Goal: Task Accomplishment & Management: Manage account settings

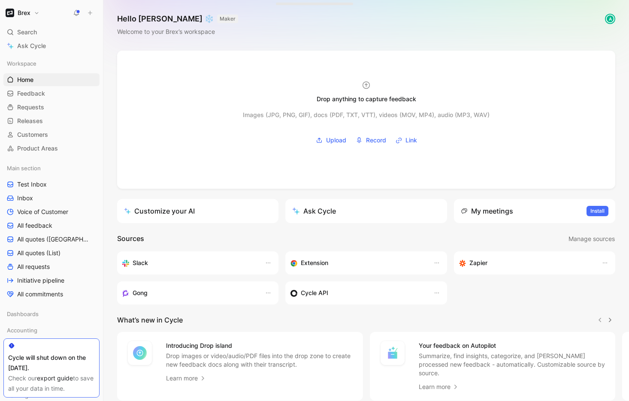
click at [21, 12] on h1 "Brex" at bounding box center [24, 13] width 13 height 8
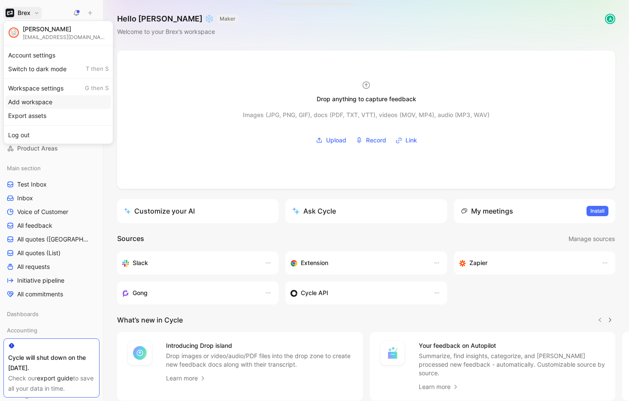
click at [44, 91] on div "Workspace settings G then S" at bounding box center [59, 89] width 106 height 14
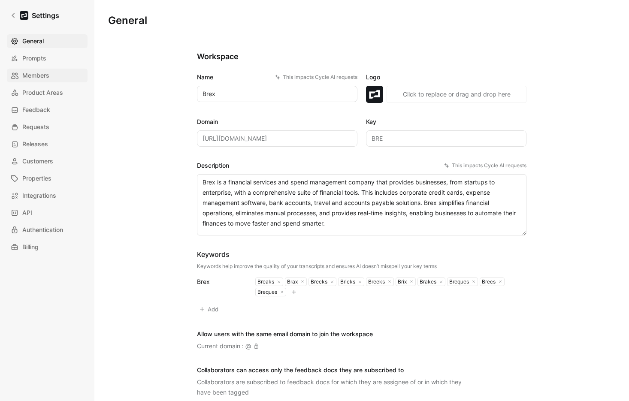
click at [40, 79] on span "Members" at bounding box center [35, 75] width 27 height 10
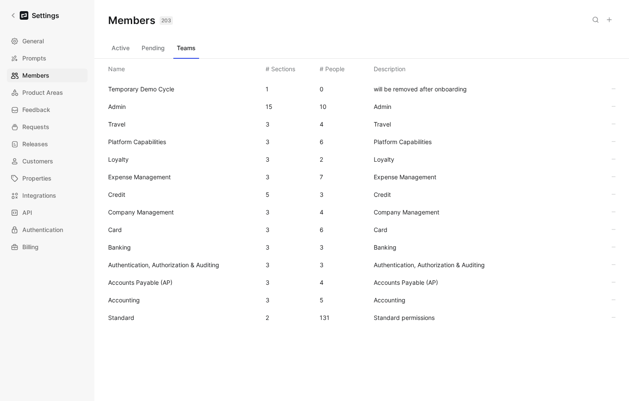
click at [142, 319] on span "Standard" at bounding box center [183, 318] width 151 height 10
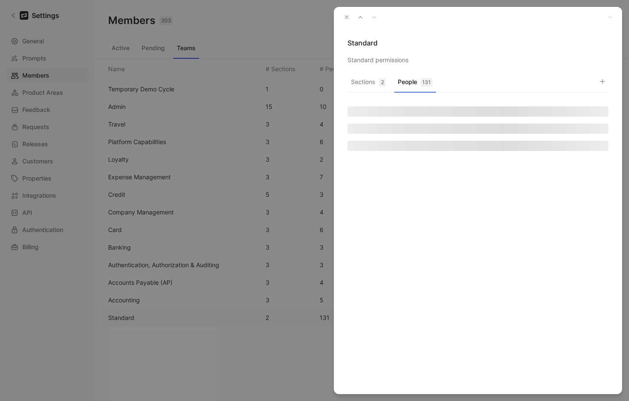
click at [406, 79] on button "People 131" at bounding box center [415, 84] width 42 height 17
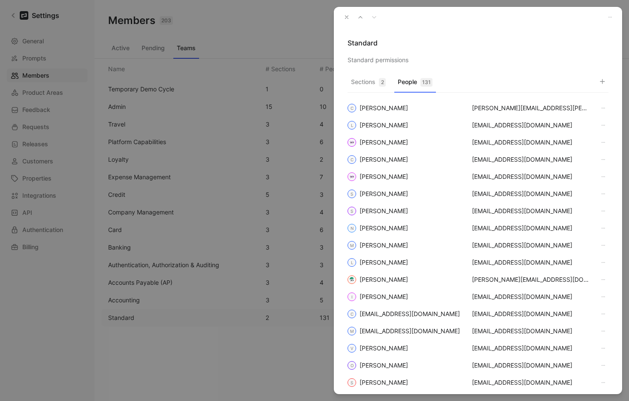
click at [604, 84] on icon "button" at bounding box center [602, 81] width 7 height 7
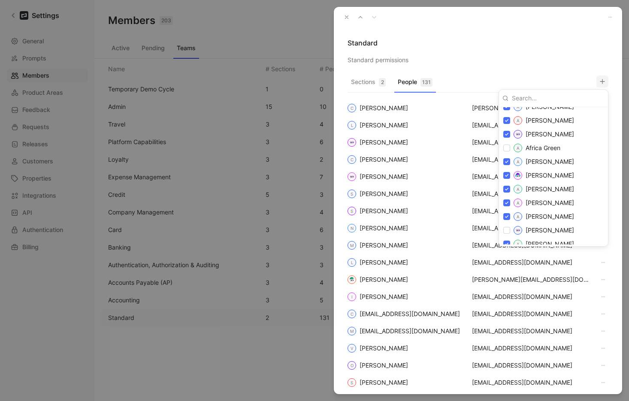
scroll to position [158, 0]
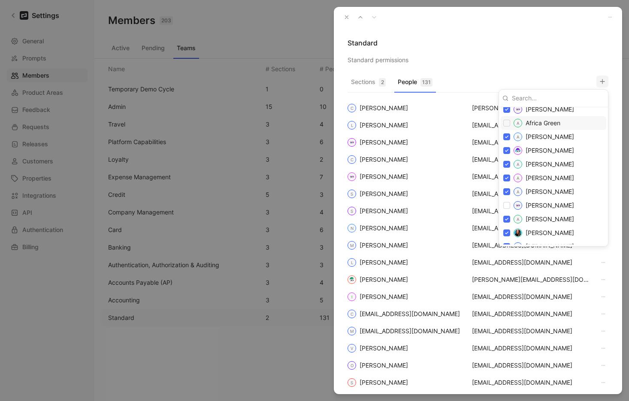
click at [506, 122] on input "checkbox" at bounding box center [507, 123] width 7 height 7
checkbox input "true"
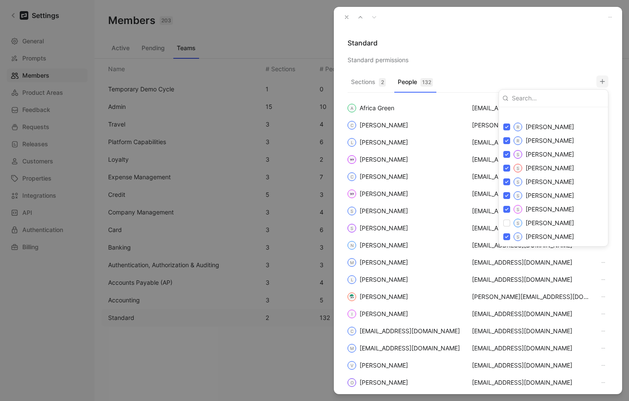
scroll to position [1801, 0]
click at [506, 141] on input "checkbox" at bounding box center [507, 141] width 7 height 7
checkbox input "true"
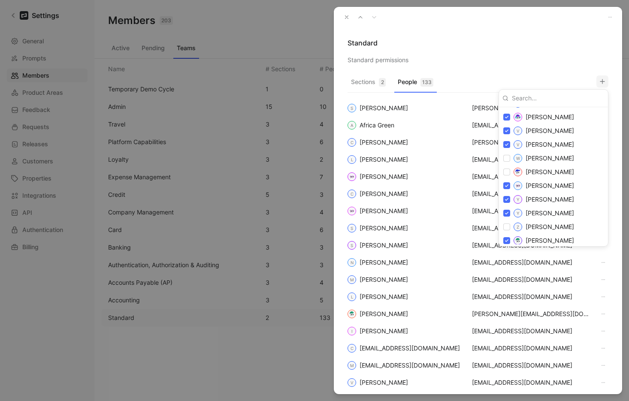
scroll to position [2036, 0]
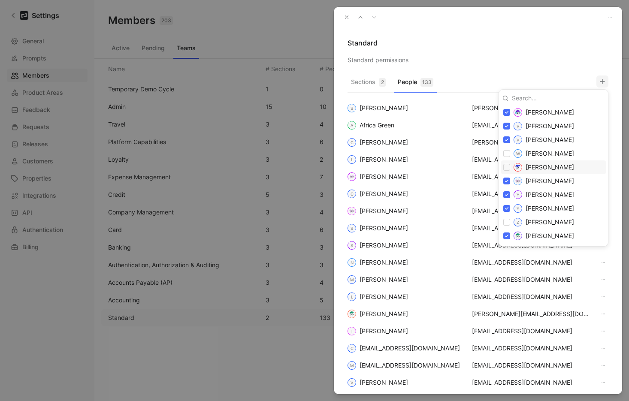
click at [538, 41] on div at bounding box center [314, 200] width 629 height 401
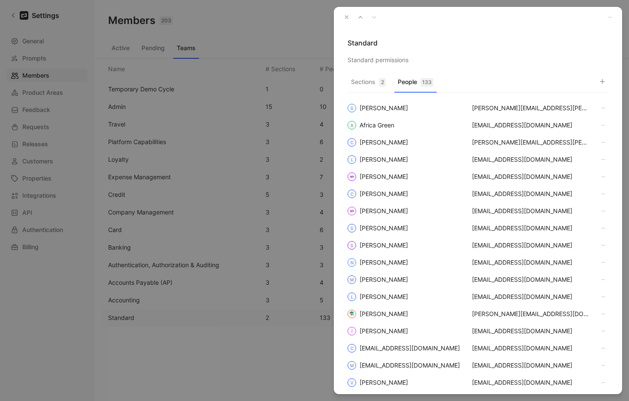
click at [344, 14] on icon "button" at bounding box center [347, 17] width 6 height 6
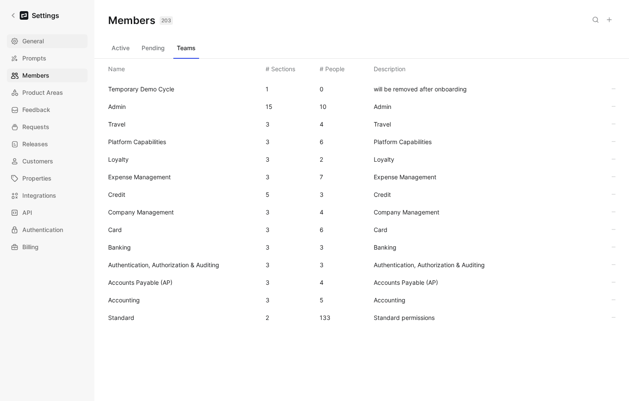
click at [40, 39] on span "General" at bounding box center [32, 41] width 21 height 10
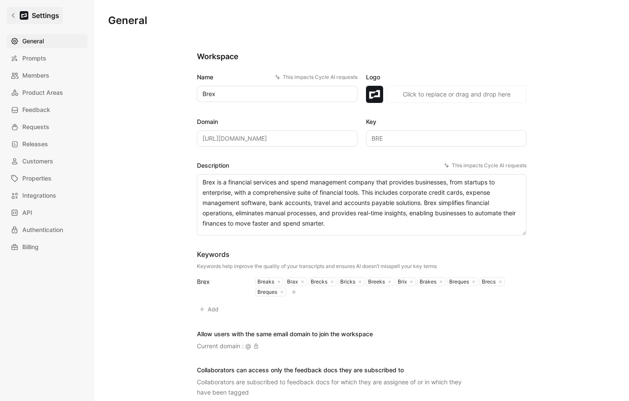
click at [18, 14] on link "Settings" at bounding box center [35, 15] width 56 height 17
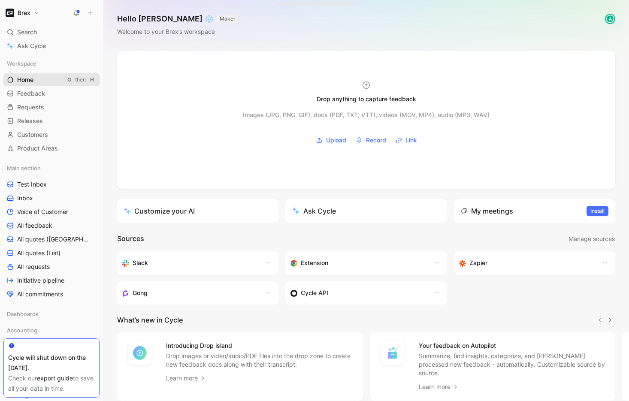
click at [30, 81] on span "Home" at bounding box center [25, 80] width 16 height 9
